Goal: Find specific page/section: Find specific page/section

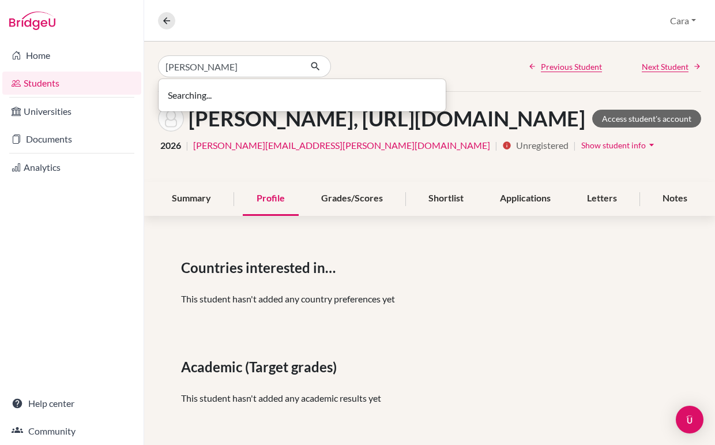
type input "[PERSON_NAME]"
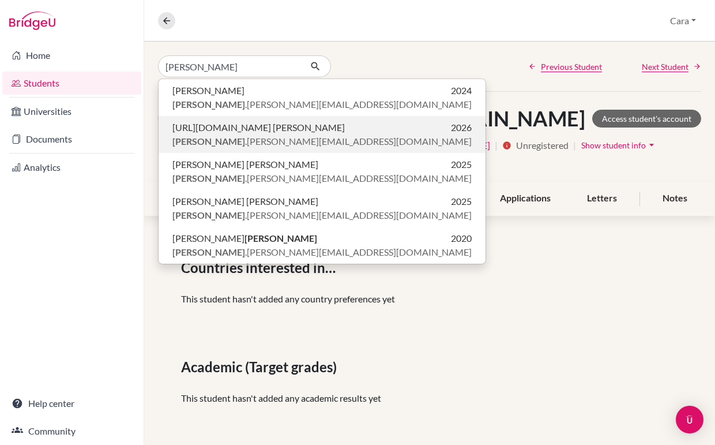
click at [252, 141] on p "[PERSON_NAME] .[PERSON_NAME][EMAIL_ADDRESS][DOMAIN_NAME]" at bounding box center [321, 141] width 299 height 14
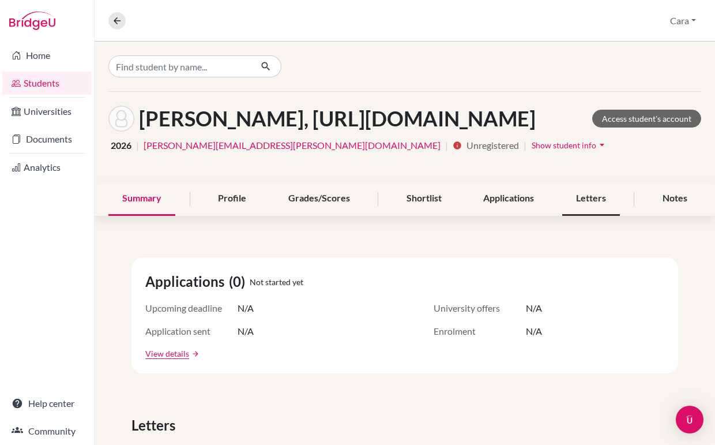
click at [620, 216] on div "Letters" at bounding box center [591, 199] width 58 height 34
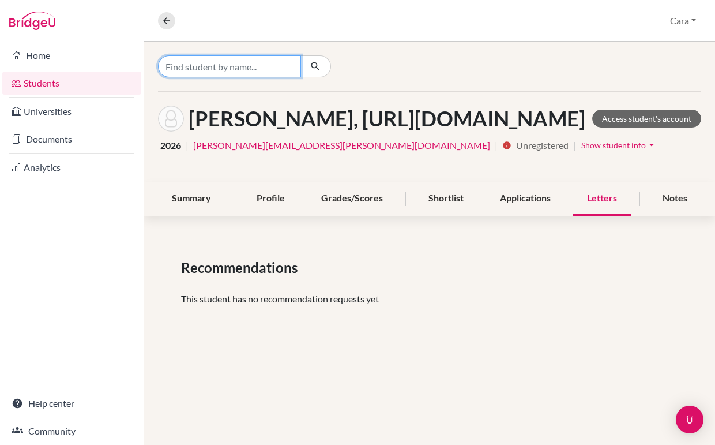
click at [197, 64] on input "Find student by name..." at bounding box center [229, 66] width 143 height 22
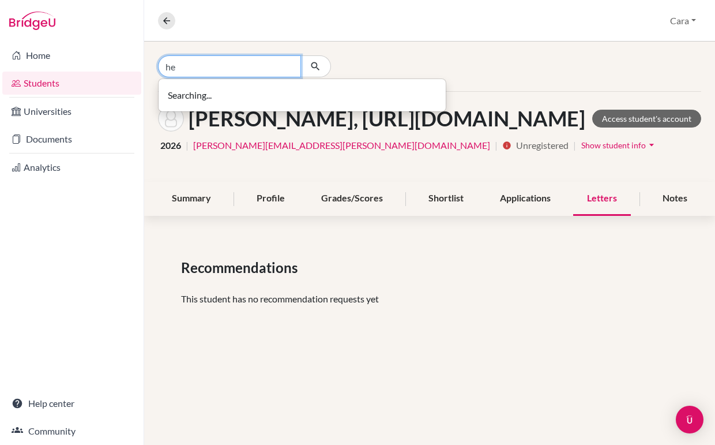
type input "h"
type input "[PERSON_NAME]"
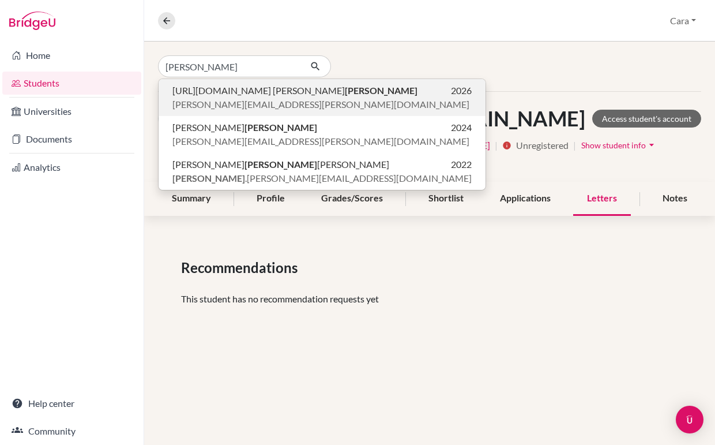
click at [371, 97] on span "[URL][DOMAIN_NAME] [PERSON_NAME]" at bounding box center [294, 91] width 245 height 14
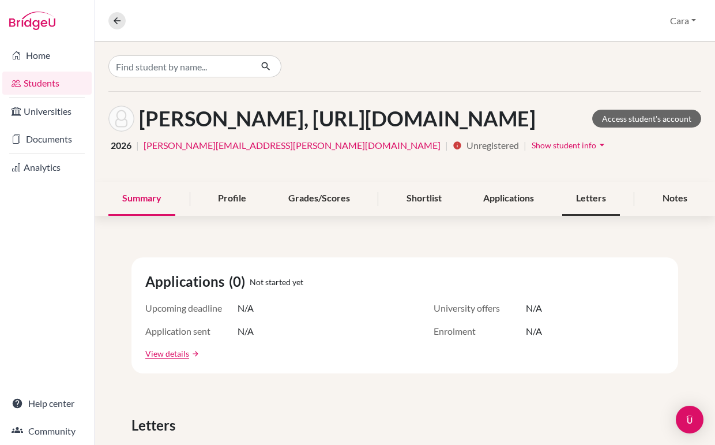
click at [620, 216] on div "Letters" at bounding box center [591, 199] width 58 height 34
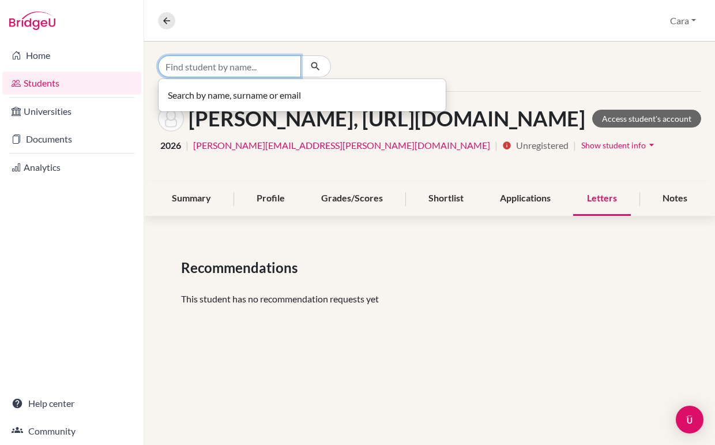
click at [235, 67] on input "Find student by name..." at bounding box center [229, 66] width 143 height 22
type input "[PERSON_NAME]"
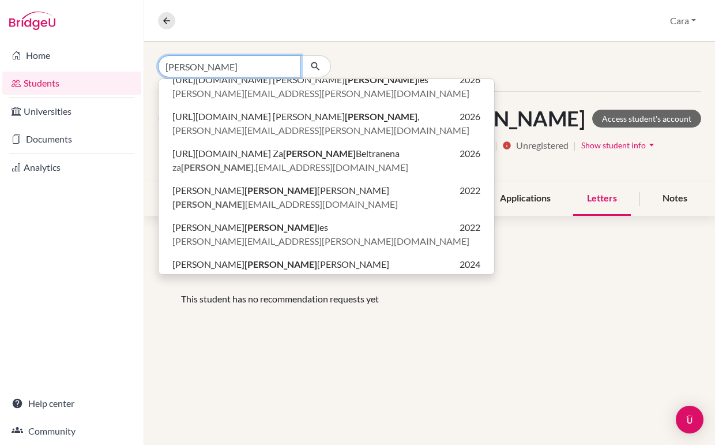
scroll to position [242, 0]
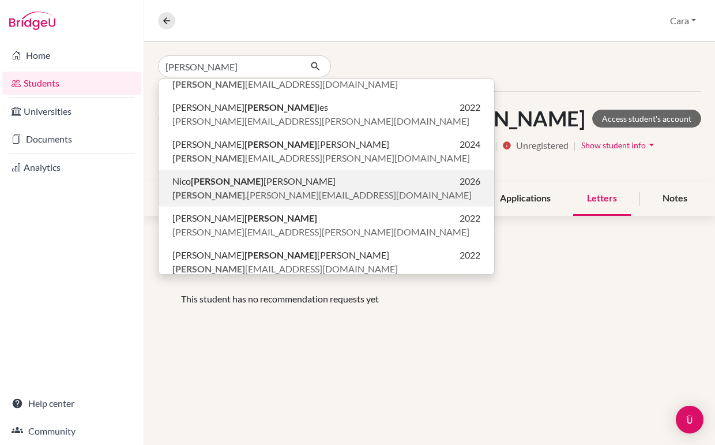
click at [301, 182] on p "[PERSON_NAME] 2026" at bounding box center [326, 181] width 308 height 14
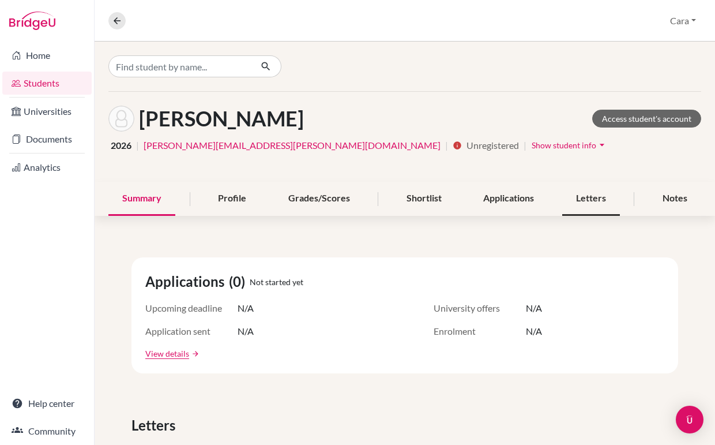
click at [599, 203] on div "Letters" at bounding box center [591, 199] width 58 height 34
